Goal: Transaction & Acquisition: Purchase product/service

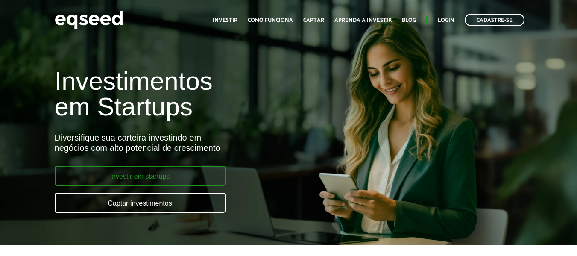
drag, startPoint x: 0, startPoint y: 0, endPoint x: 184, endPoint y: 177, distance: 255.3
click at [184, 177] on link "Investir em startups" at bounding box center [140, 176] width 171 height 20
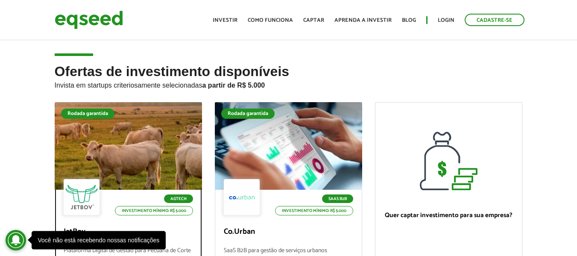
click at [137, 156] on div at bounding box center [128, 146] width 177 height 105
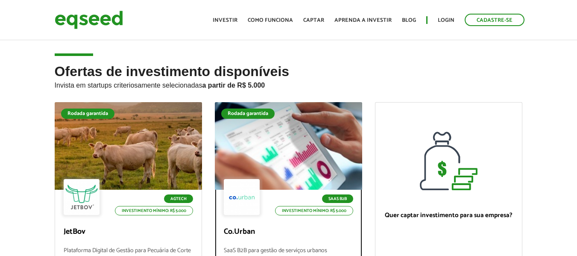
click at [274, 141] on div at bounding box center [288, 146] width 177 height 105
